Goal: Task Accomplishment & Management: Use online tool/utility

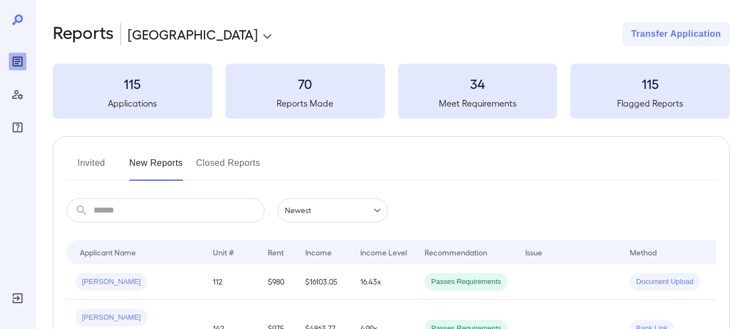
click at [152, 42] on body "**********" at bounding box center [371, 164] width 743 height 329
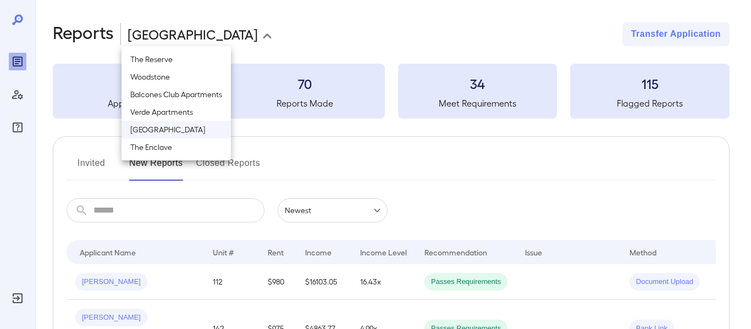
click at [218, 27] on div at bounding box center [375, 164] width 751 height 329
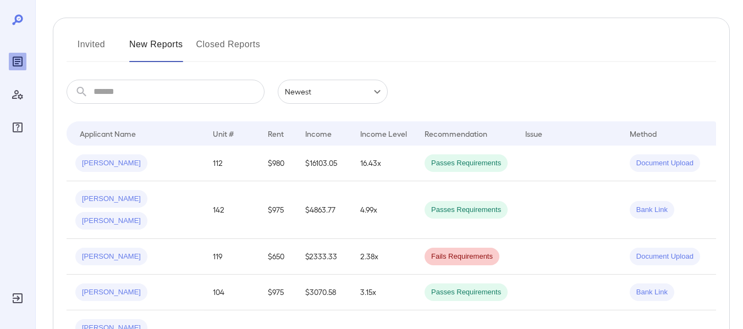
scroll to position [120, 0]
click at [107, 45] on button "Invited" at bounding box center [91, 48] width 49 height 26
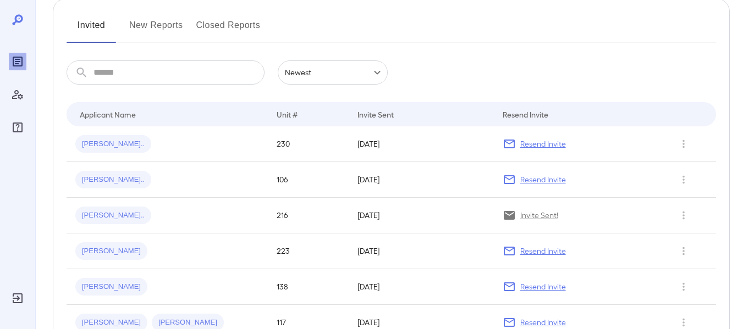
scroll to position [139, 0]
click at [682, 242] on button "Row Actions" at bounding box center [684, 250] width 18 height 18
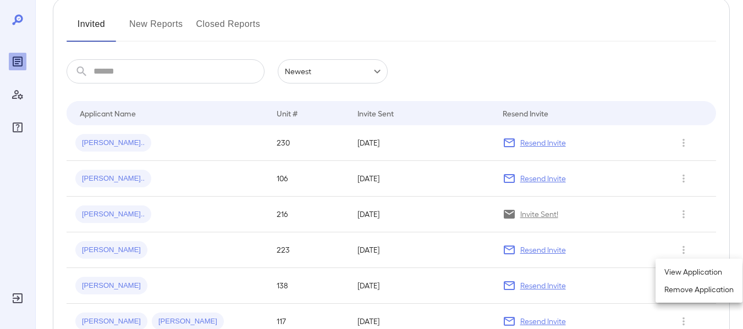
click at [590, 244] on div at bounding box center [371, 164] width 743 height 329
click at [596, 190] on td "Resend Invite" at bounding box center [578, 179] width 169 height 36
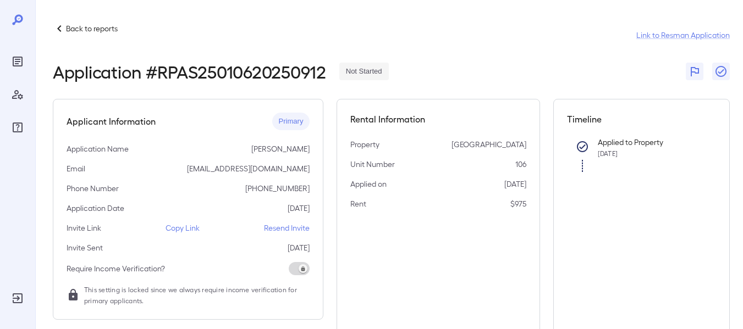
click at [184, 233] on p "Copy Link" at bounding box center [182, 228] width 34 height 11
